Goal: Task Accomplishment & Management: Use online tool/utility

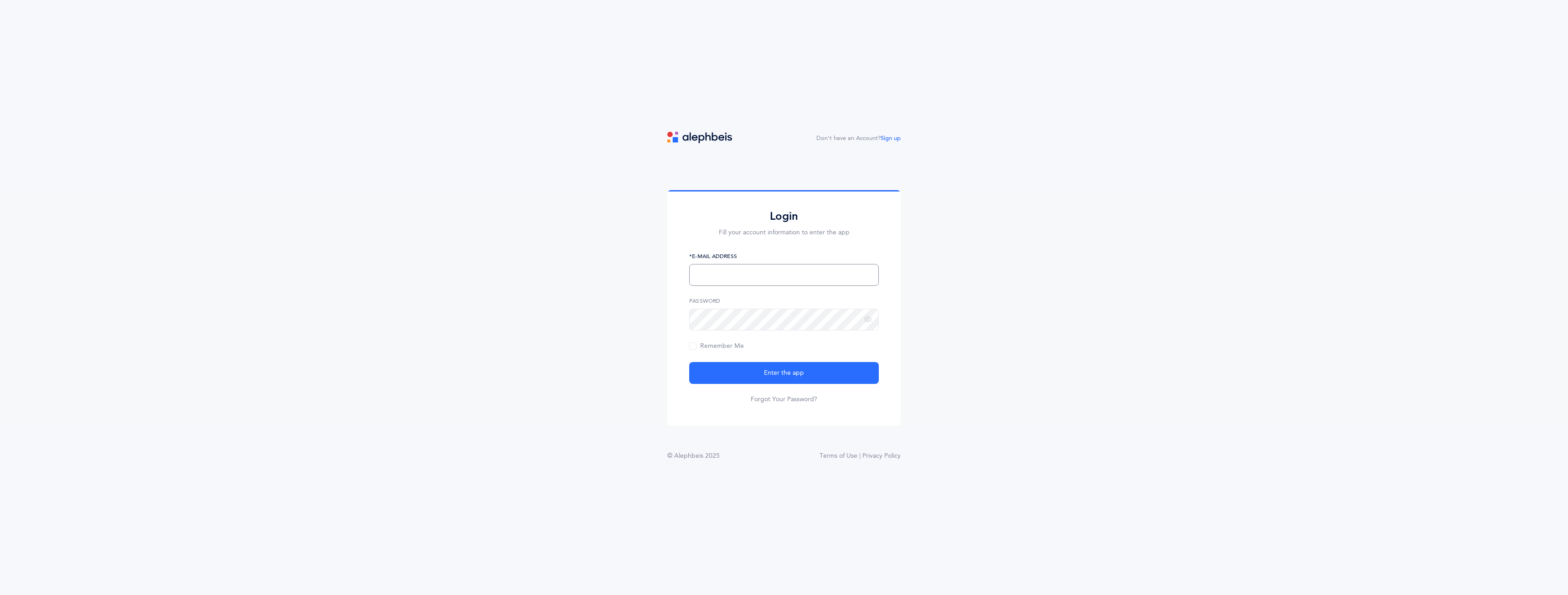
click at [725, 269] on input "text" at bounding box center [783, 275] width 189 height 22
type input "j"
type input "hindy@empowerkidsaba.org"
click at [776, 374] on span "Enter the app" at bounding box center [784, 373] width 40 height 9
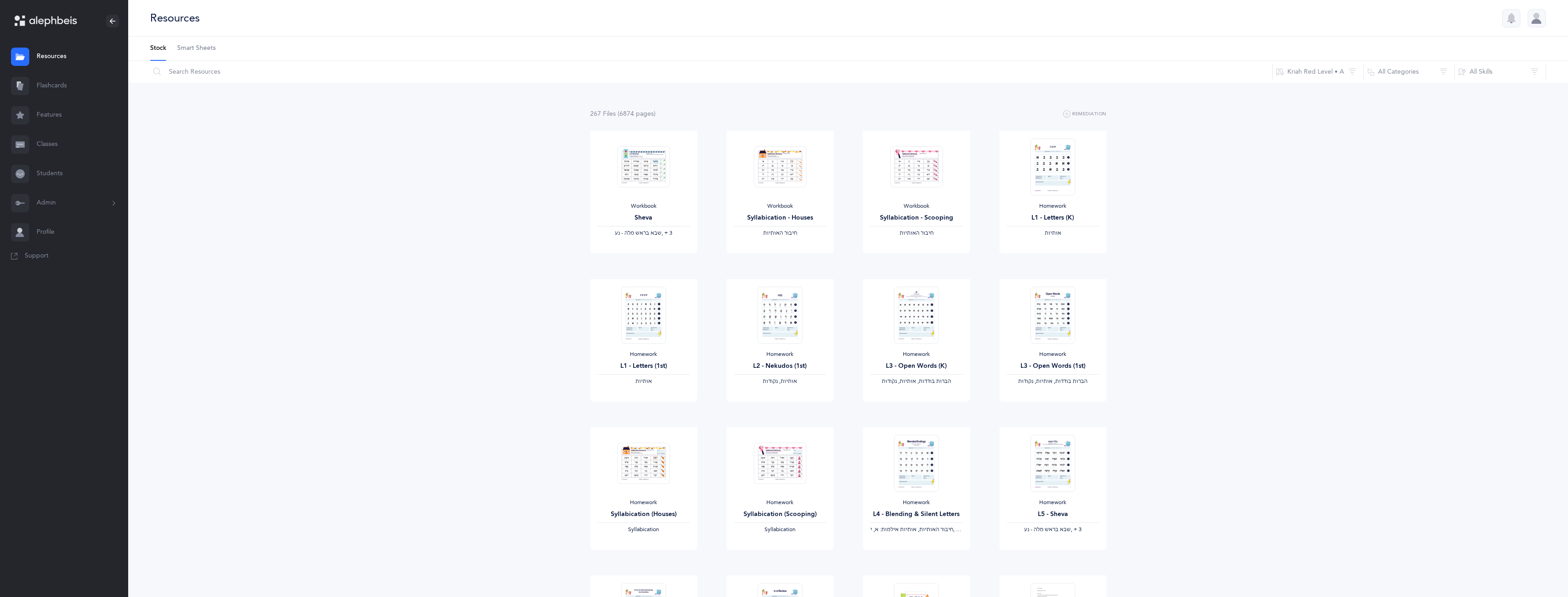
click at [70, 106] on link "Features" at bounding box center [64, 115] width 128 height 30
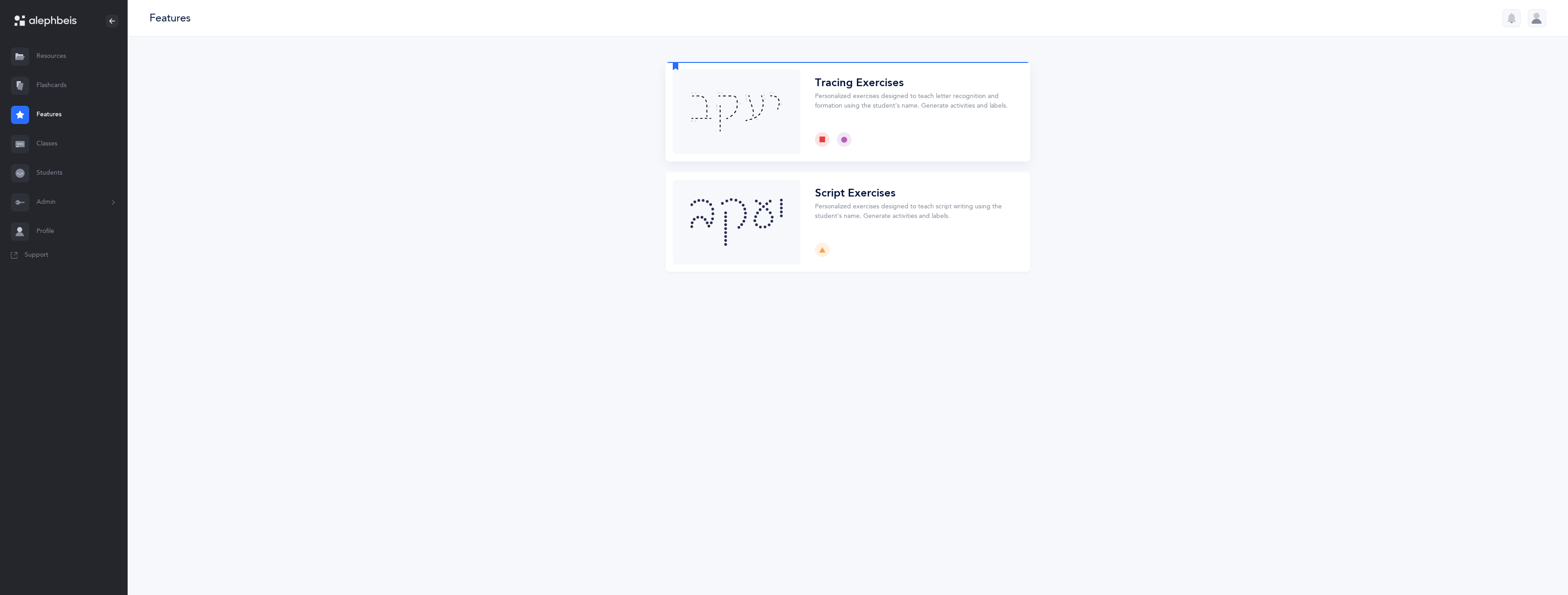
click at [719, 132] on button "Choose" at bounding box center [847, 112] width 364 height 99
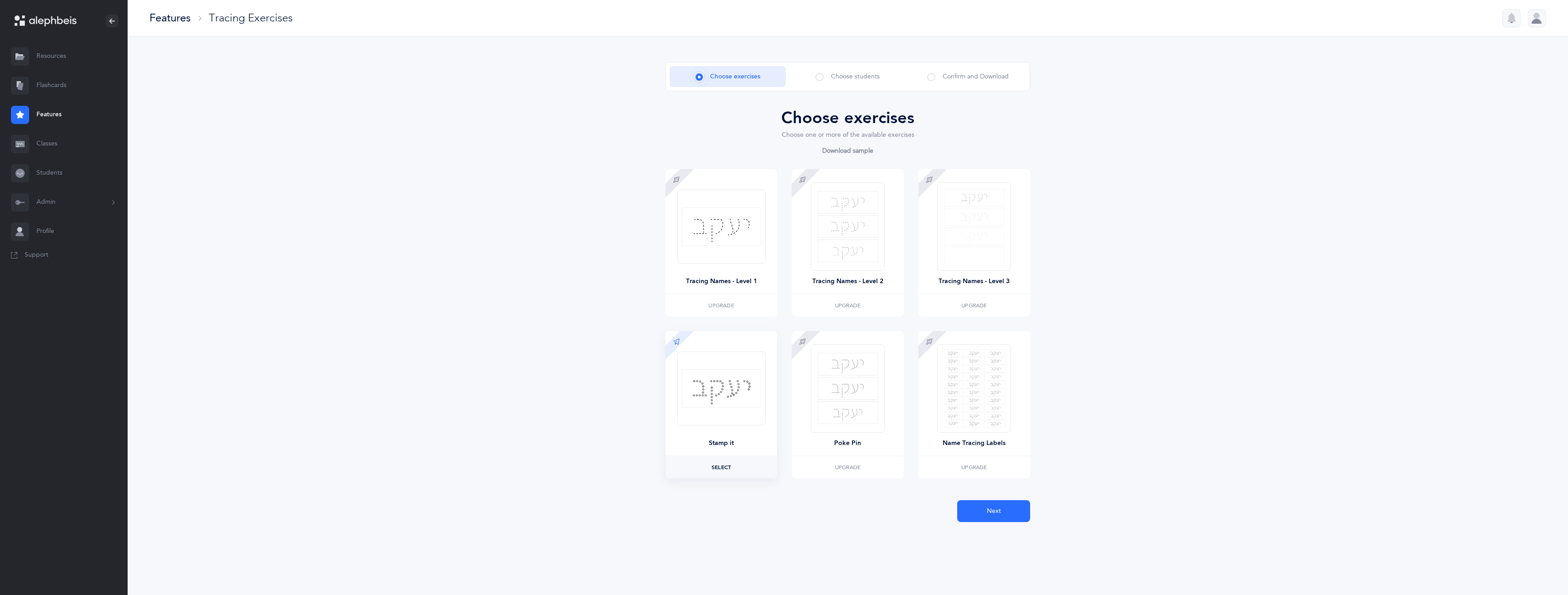
click at [726, 465] on span "Select" at bounding box center [721, 468] width 19 height 6
click at [733, 471] on label "Selected Remove" at bounding box center [721, 468] width 112 height 22
click at [733, 471] on label "Select" at bounding box center [721, 468] width 112 height 22
click at [980, 512] on button "Next" at bounding box center [993, 511] width 73 height 22
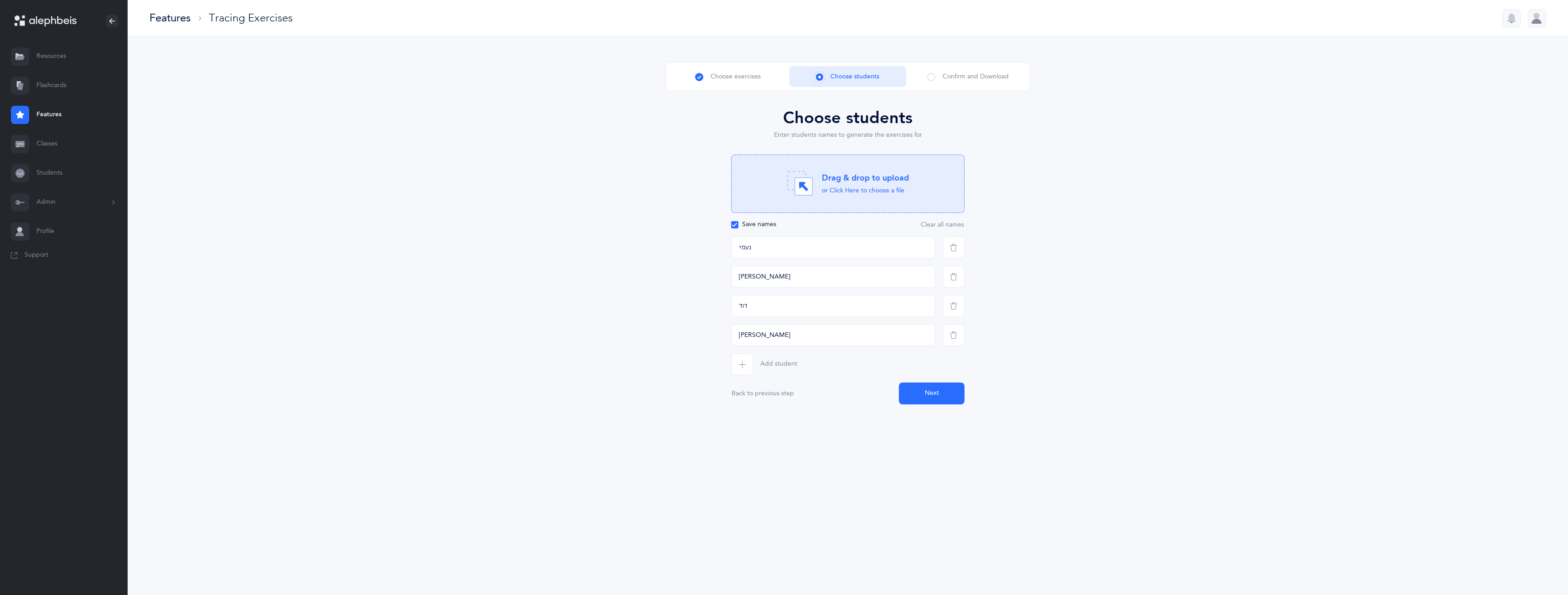
click at [929, 395] on button "Next" at bounding box center [932, 393] width 66 height 22
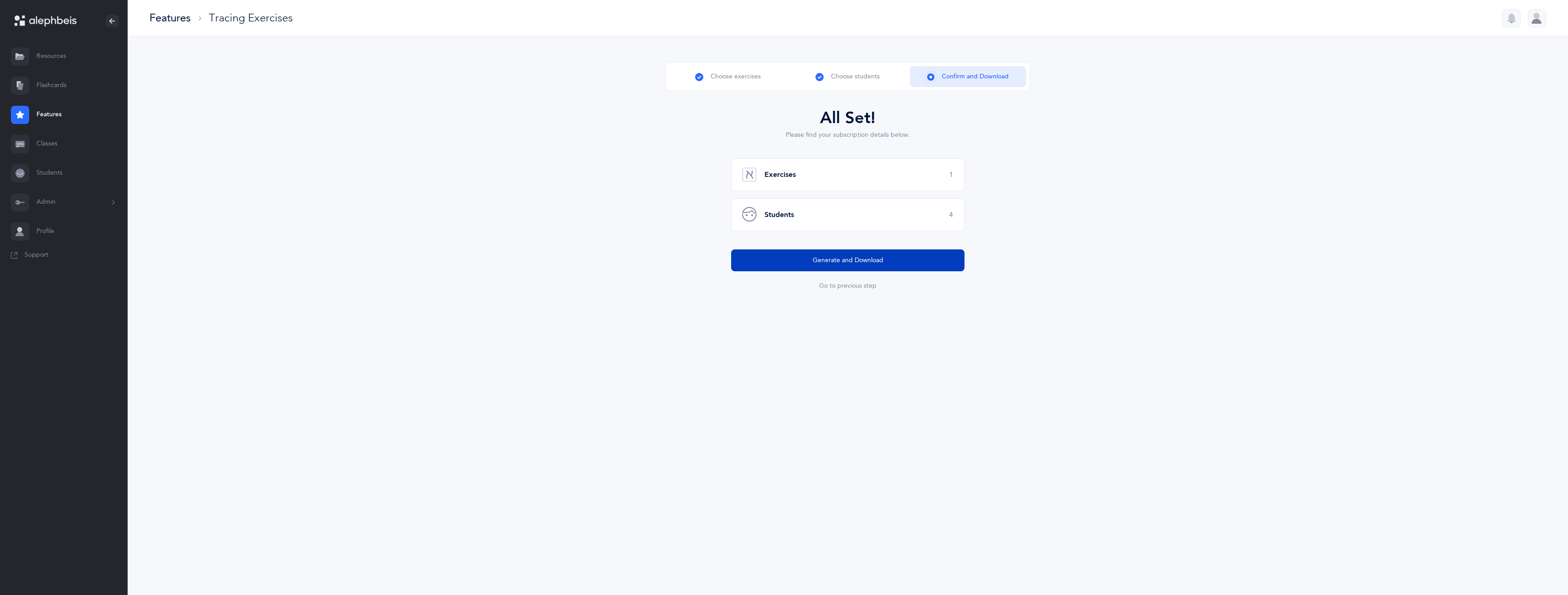
click at [831, 262] on span "Generate and Download" at bounding box center [848, 260] width 71 height 9
